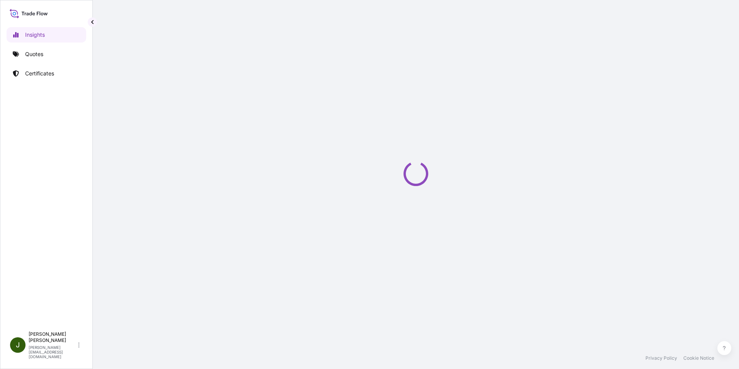
select select "2025"
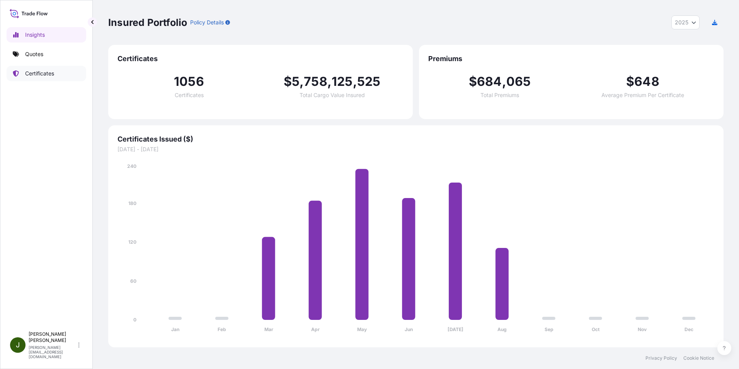
click at [33, 76] on p "Certificates" at bounding box center [39, 74] width 29 height 8
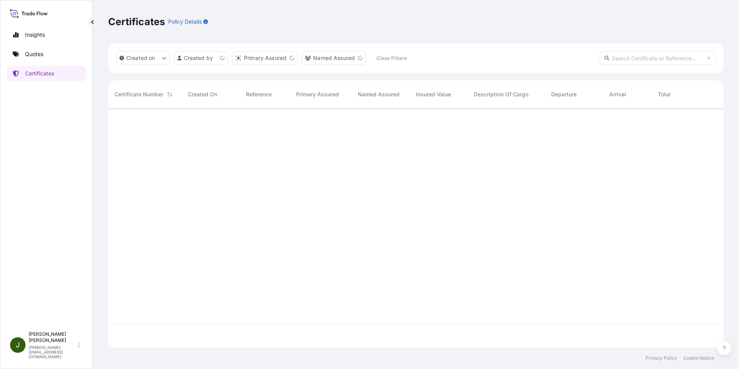
scroll to position [237, 610]
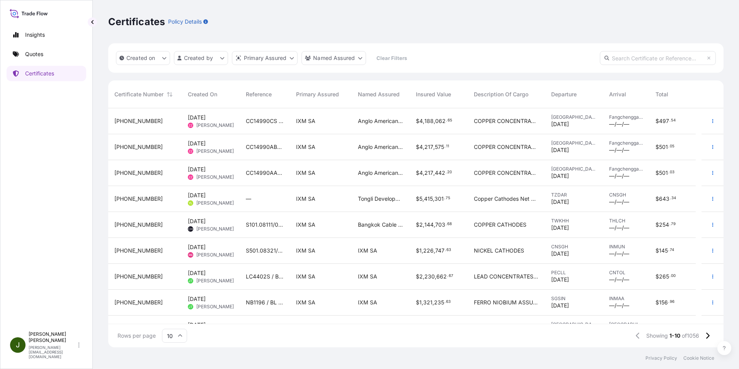
click at [509, 37] on div "Certificates Policy Details" at bounding box center [416, 21] width 616 height 43
click at [469, 14] on div "Certificates Policy Details" at bounding box center [416, 21] width 616 height 43
click at [486, 29] on div "Certificates Policy Details" at bounding box center [416, 21] width 616 height 43
click at [76, 343] on p "[PERSON_NAME]" at bounding box center [53, 337] width 48 height 12
click at [46, 266] on div "Insights Quotes Certificates" at bounding box center [47, 173] width 80 height 307
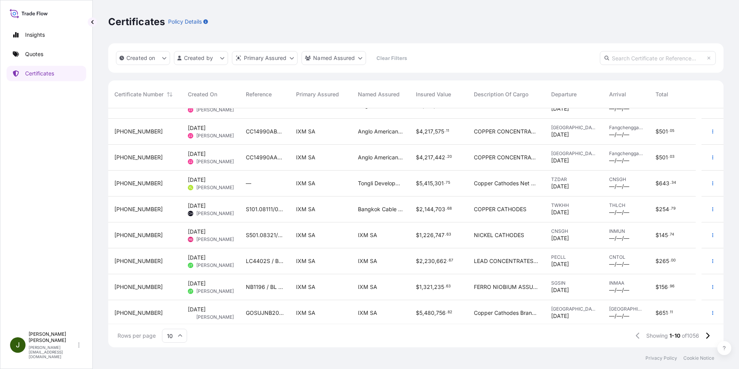
scroll to position [0, 0]
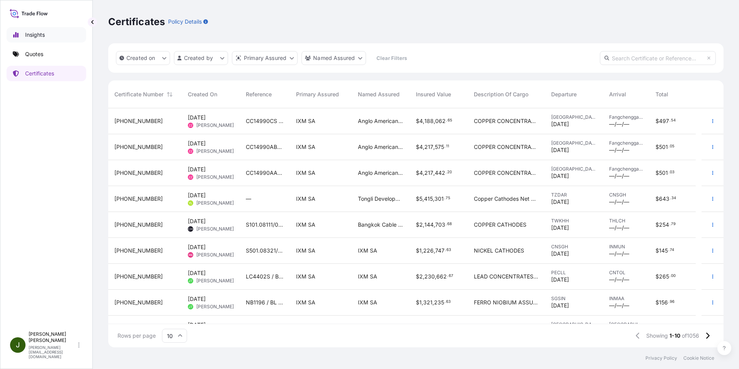
click at [30, 34] on p "Insights" at bounding box center [35, 35] width 20 height 8
select select "2025"
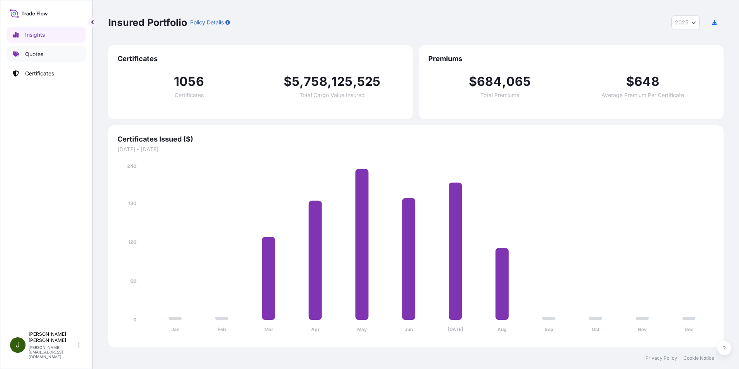
click at [38, 52] on p "Quotes" at bounding box center [34, 54] width 18 height 8
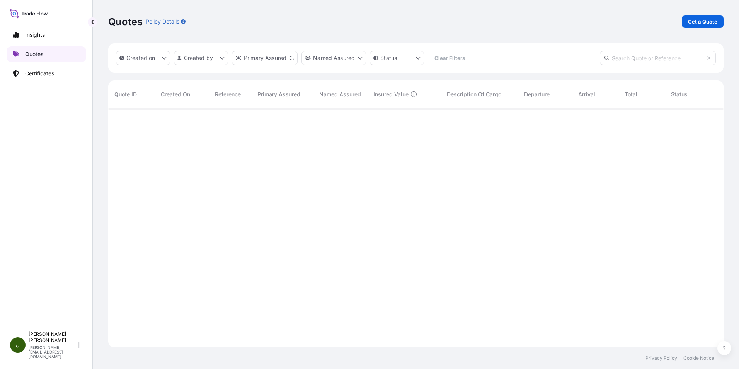
scroll to position [237, 610]
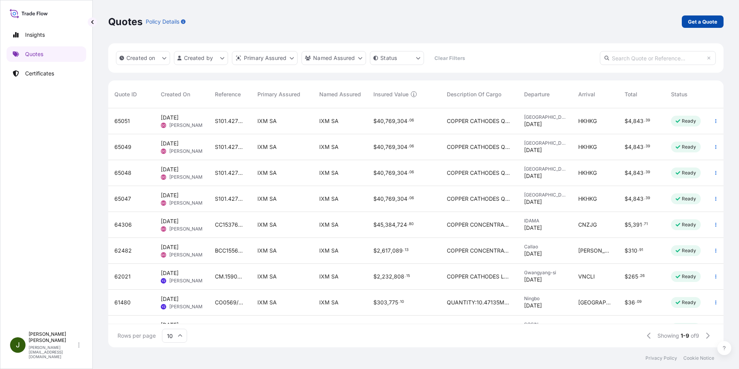
click at [693, 26] on link "Get a Quote" at bounding box center [703, 21] width 42 height 12
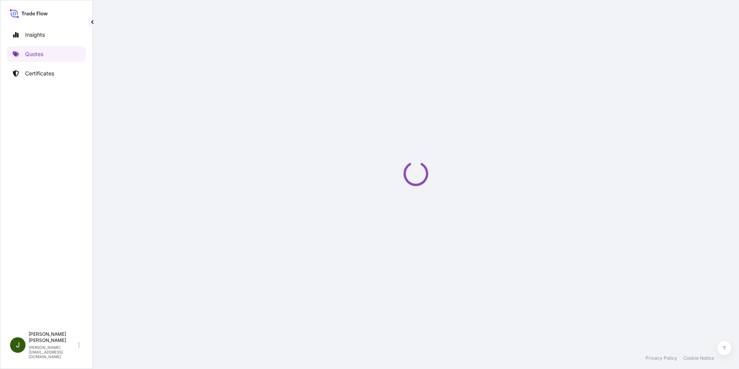
select select "Sea"
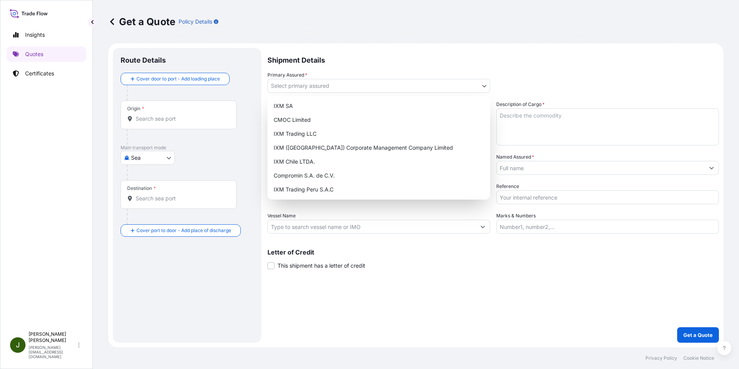
click at [314, 84] on body "Insights Quotes Certificates J [PERSON_NAME] [PERSON_NAME][EMAIL_ADDRESS][DOMAI…" at bounding box center [369, 184] width 739 height 369
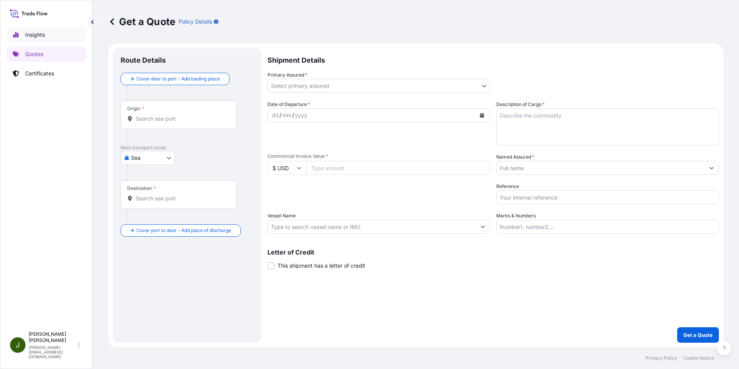
click at [51, 35] on link "Insights" at bounding box center [47, 34] width 80 height 15
select select "2025"
